Goal: Task Accomplishment & Management: Complete application form

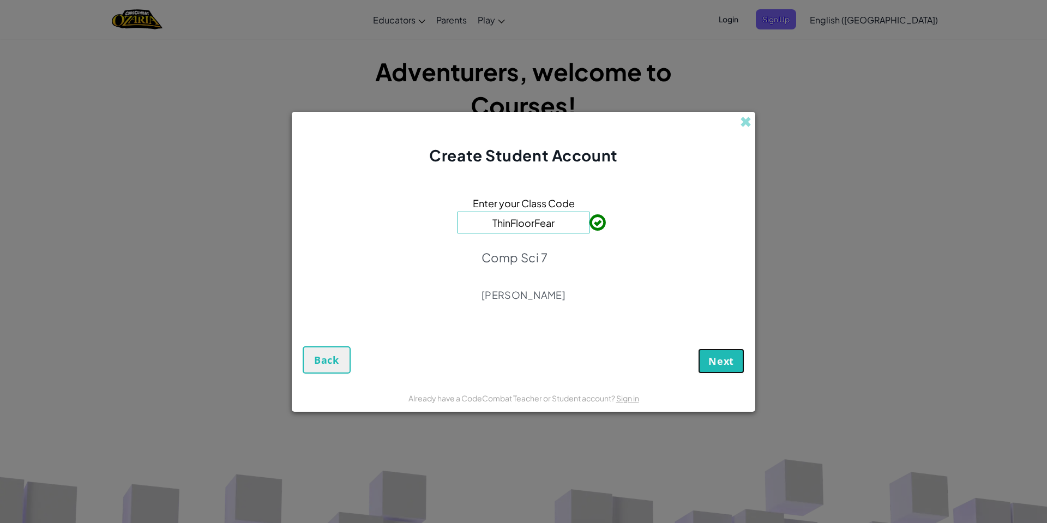
click at [742, 361] on button "Next" at bounding box center [721, 360] width 46 height 25
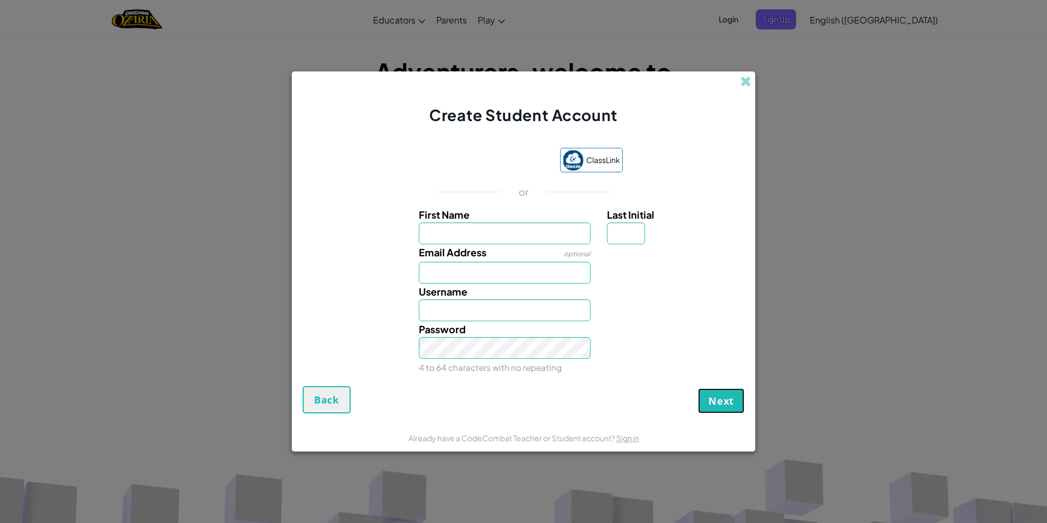
click at [708, 390] on button "Next" at bounding box center [721, 400] width 46 height 25
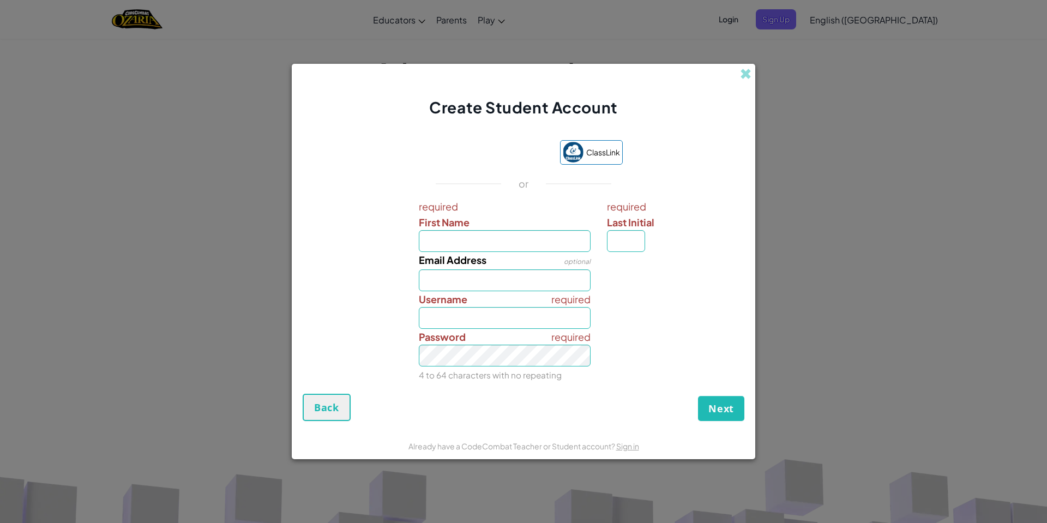
drag, startPoint x: 714, startPoint y: 387, endPoint x: 713, endPoint y: 395, distance: 7.8
click at [713, 395] on form "ClassLink or required First Name required Last Initial Email Address optional r…" at bounding box center [524, 275] width 464 height 314
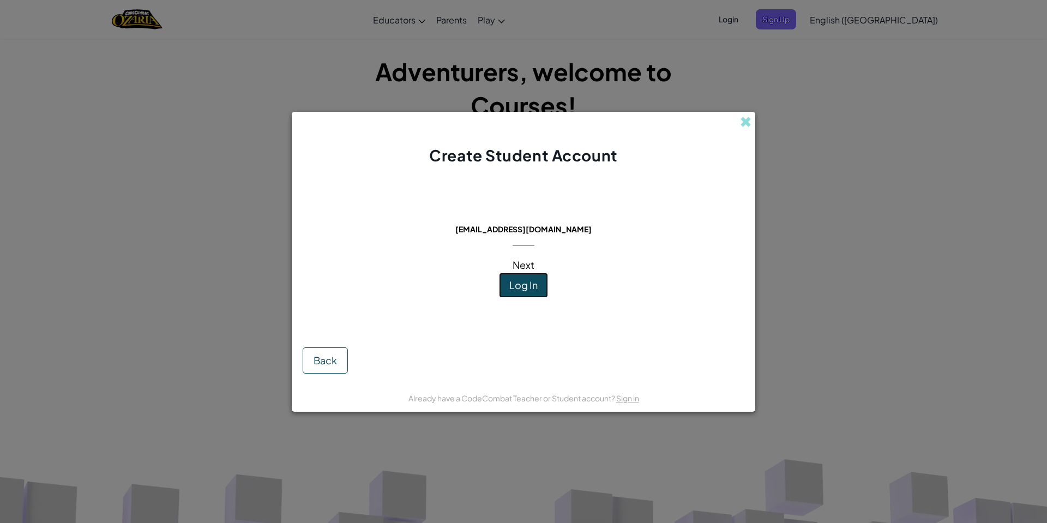
click at [540, 293] on button "Log In" at bounding box center [523, 285] width 49 height 25
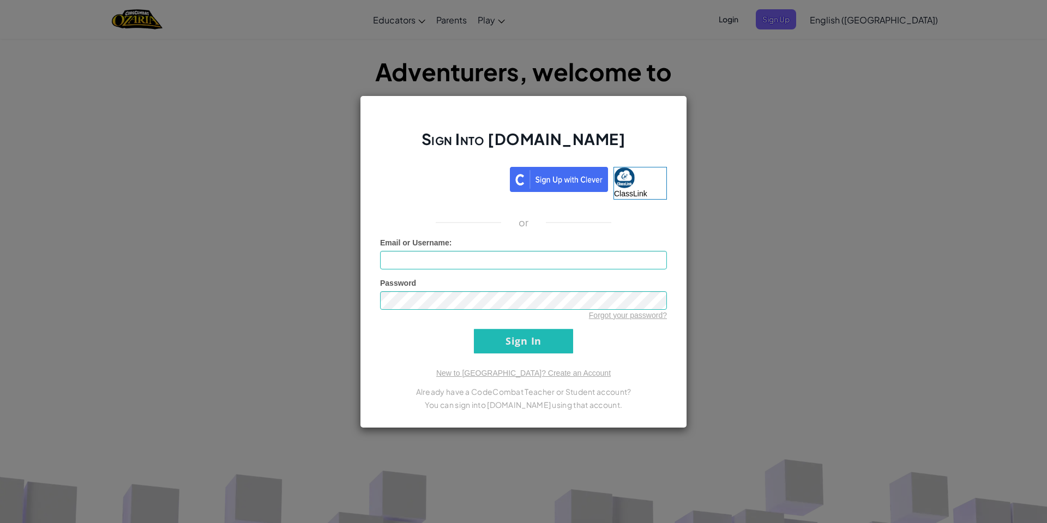
type input "Sketchi3"
